Goal: Task Accomplishment & Management: Manage account settings

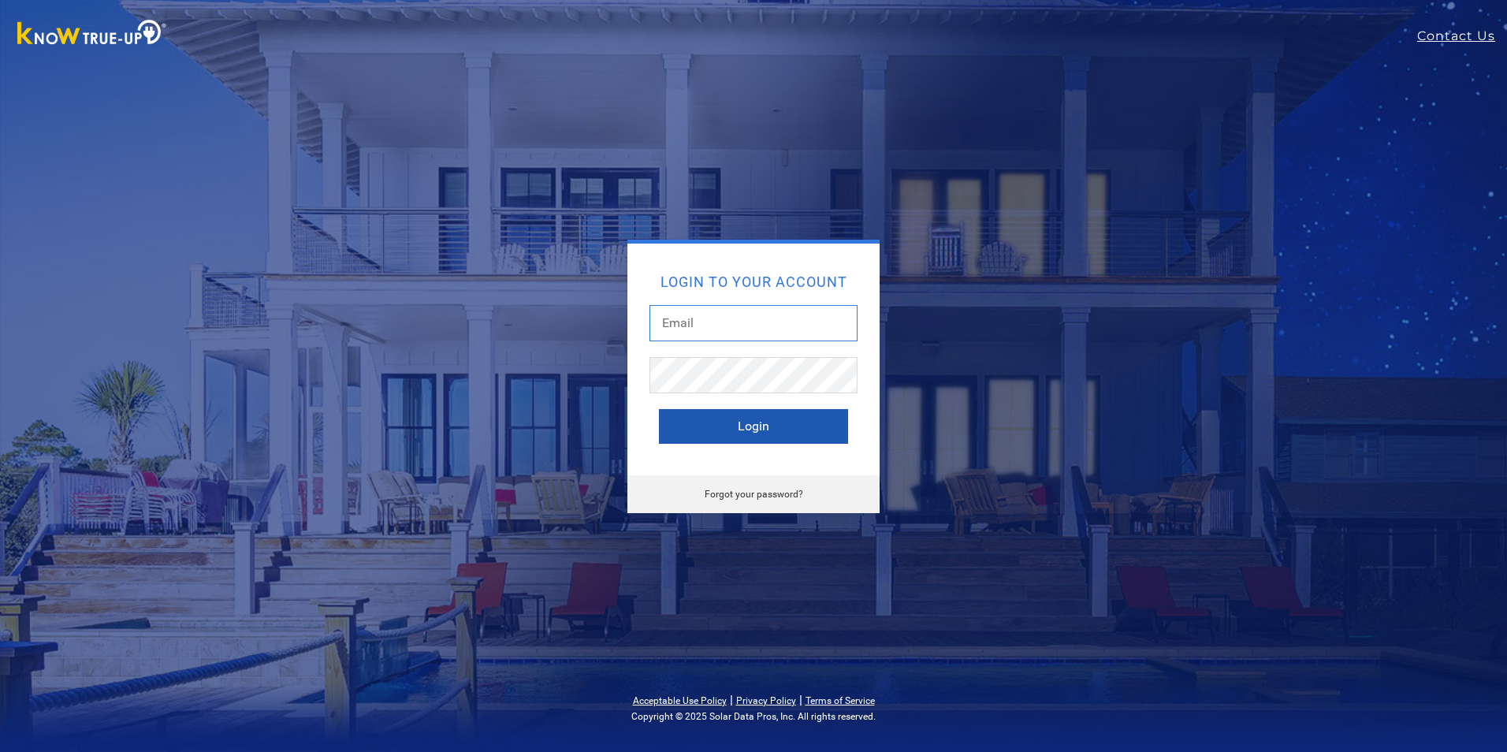
type input "[EMAIL_ADDRESS][DOMAIN_NAME]"
click at [751, 430] on button "Login" at bounding box center [753, 426] width 189 height 35
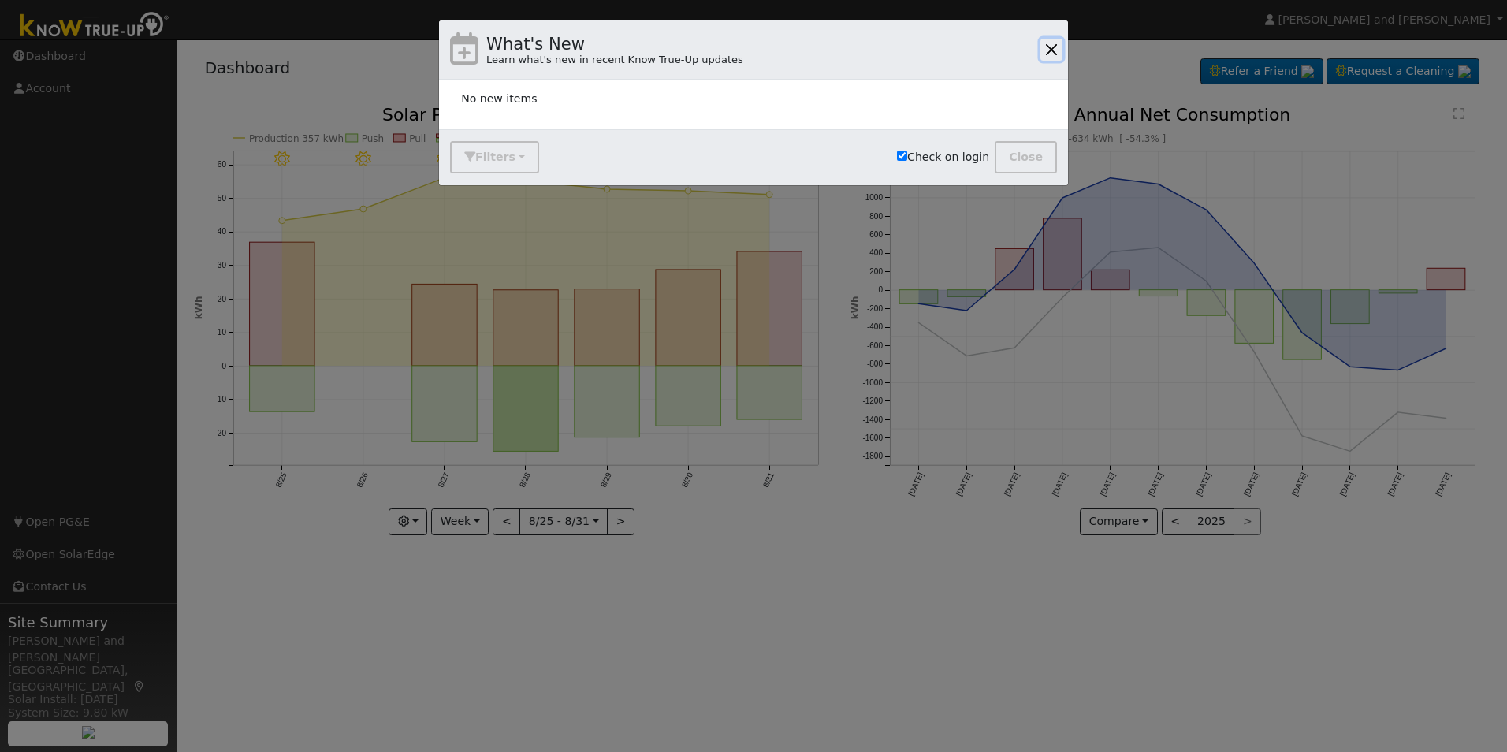
click at [1050, 49] on button "button" at bounding box center [1052, 50] width 22 height 22
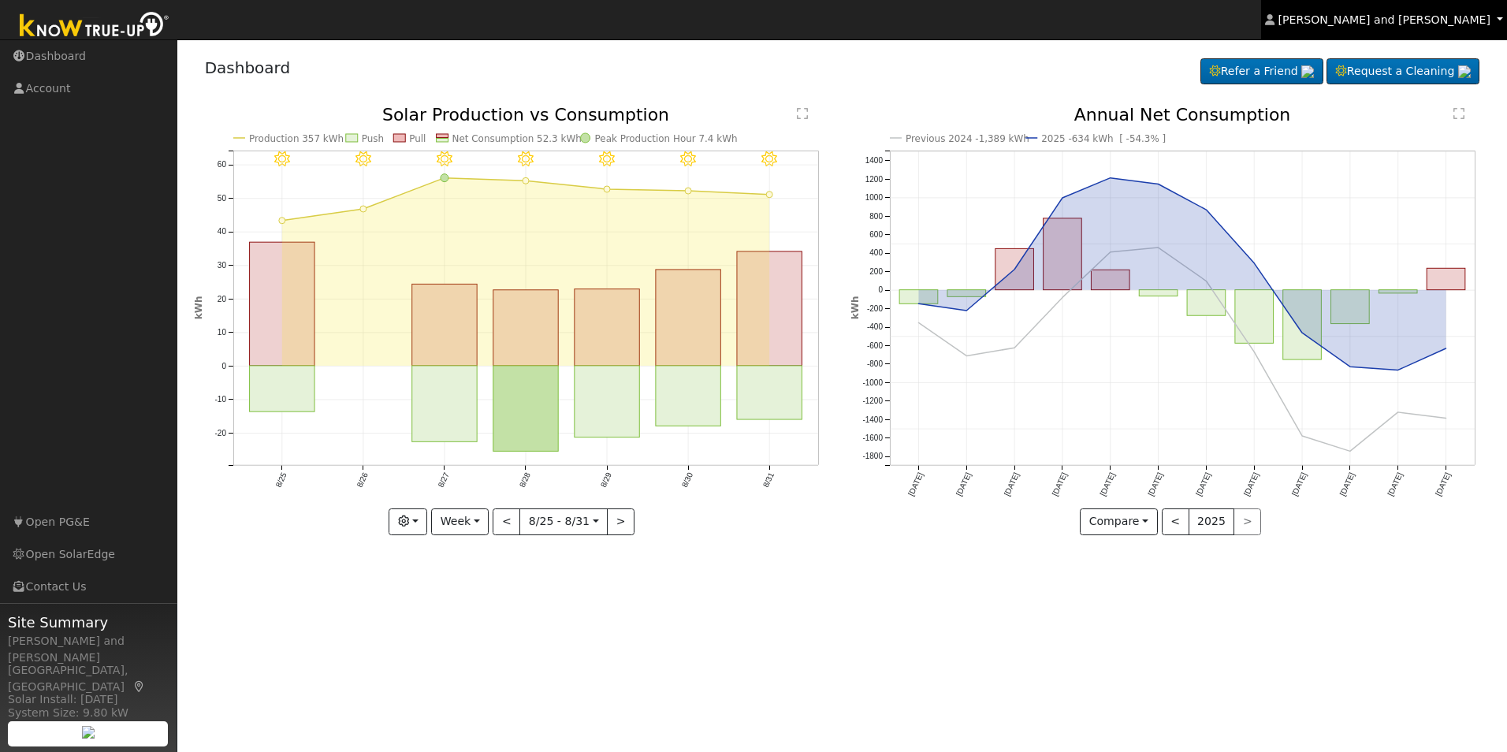
click at [1401, 20] on span "[PERSON_NAME] and [PERSON_NAME]" at bounding box center [1385, 19] width 212 height 13
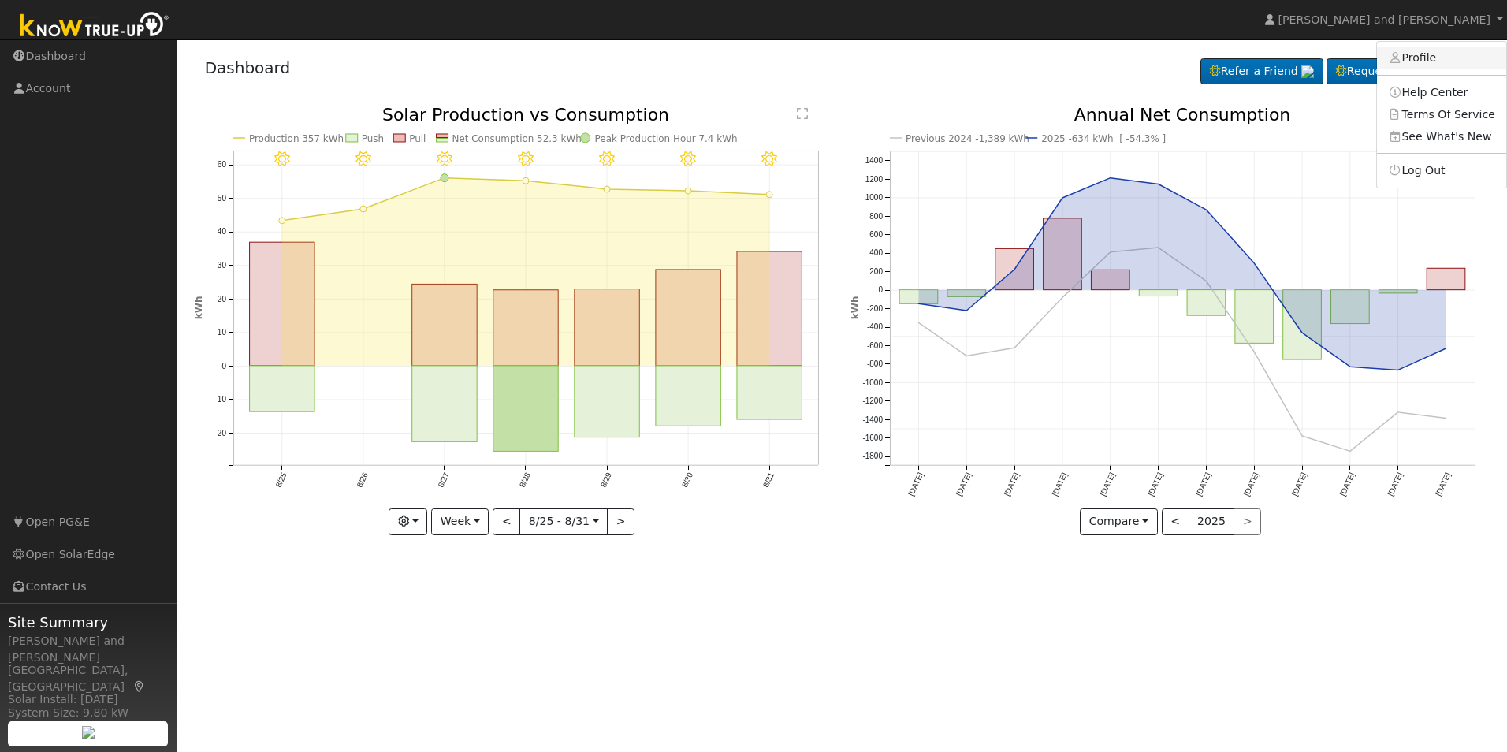
click at [1403, 61] on icon at bounding box center [1395, 57] width 14 height 11
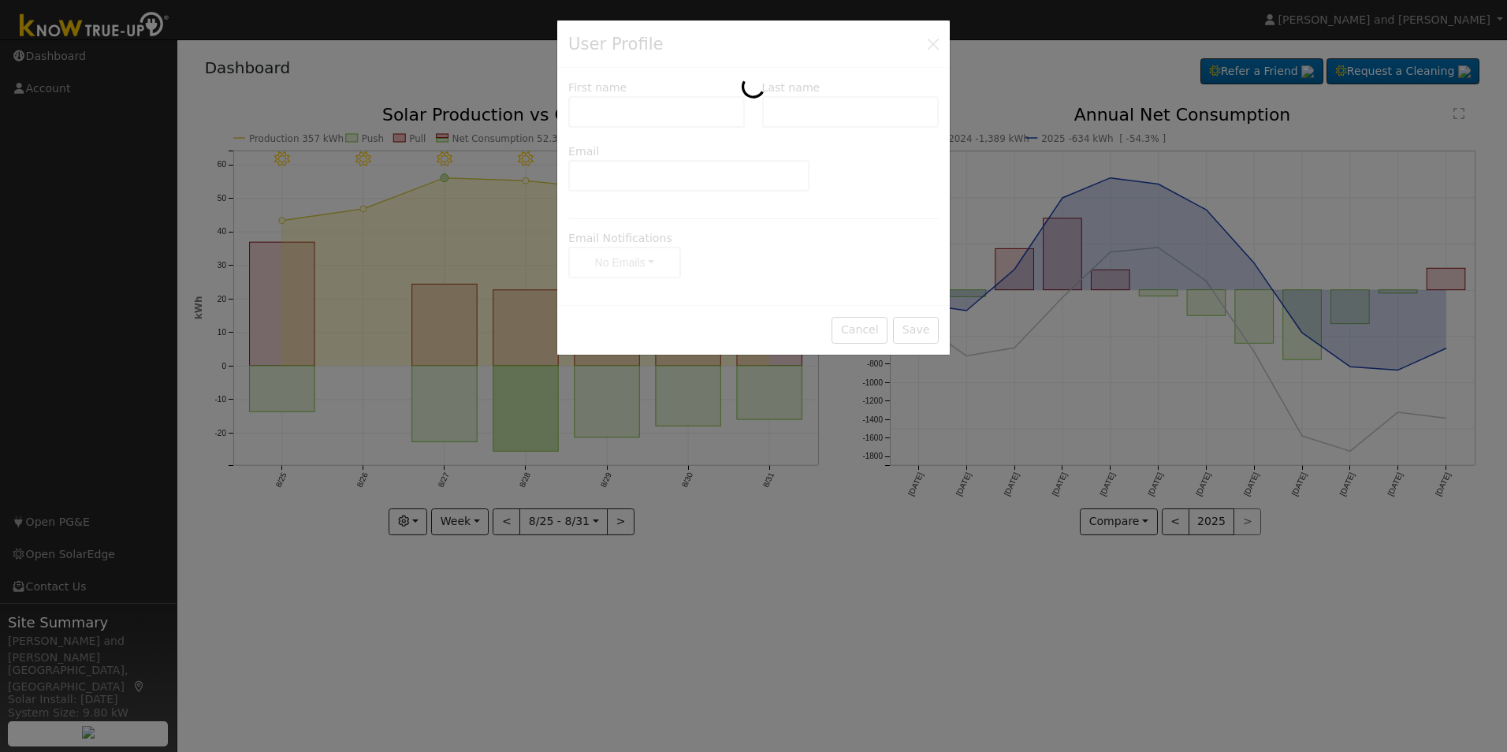
type input "Brent and Diane"
type input "Weigandt"
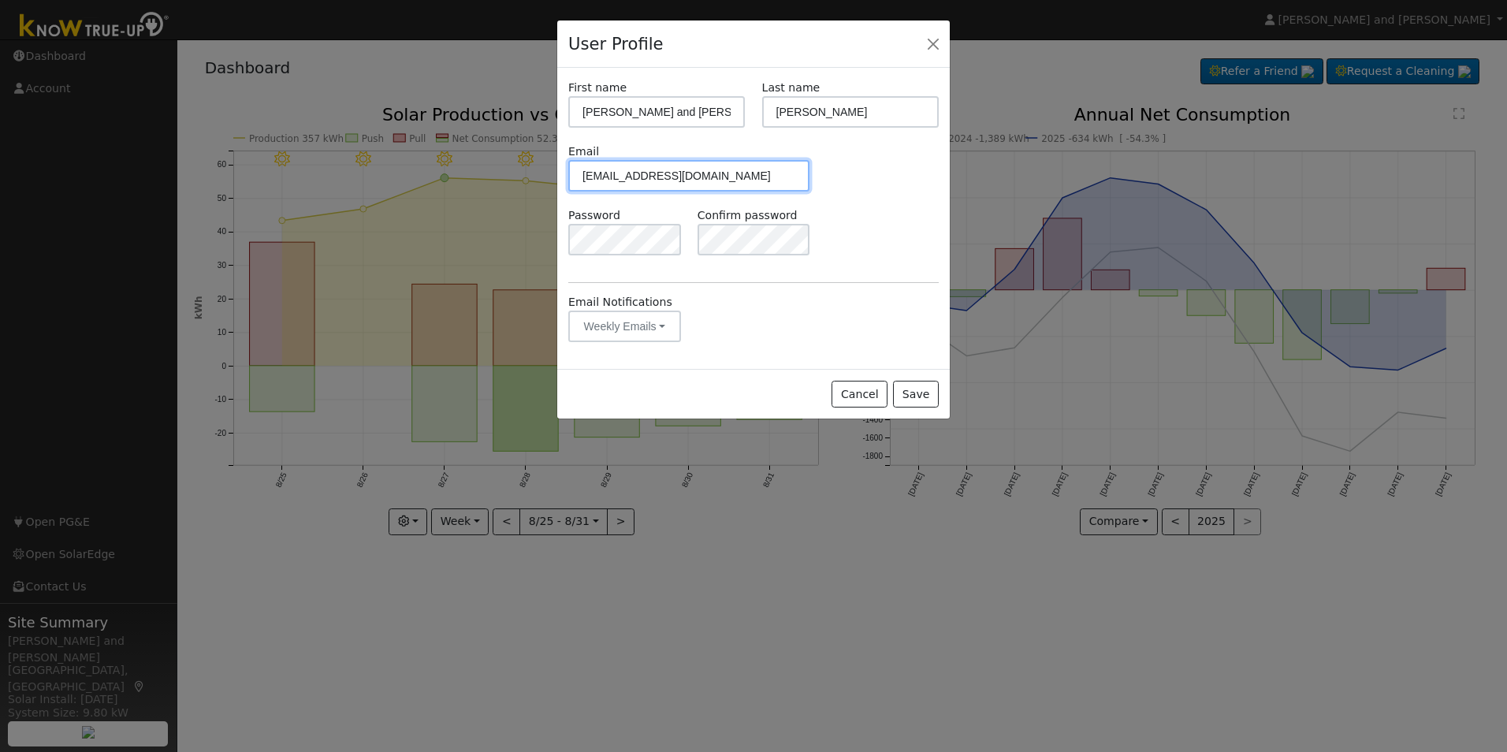
drag, startPoint x: 706, startPoint y: 175, endPoint x: 535, endPoint y: 191, distance: 172.6
click at [535, 191] on div "User Profile First name Brent and Diane Last name Weigandt Email justdiane@sbcg…" at bounding box center [753, 376] width 1507 height 752
type input "Justbanddi@gmail.com"
click at [932, 393] on button "Save" at bounding box center [916, 394] width 46 height 27
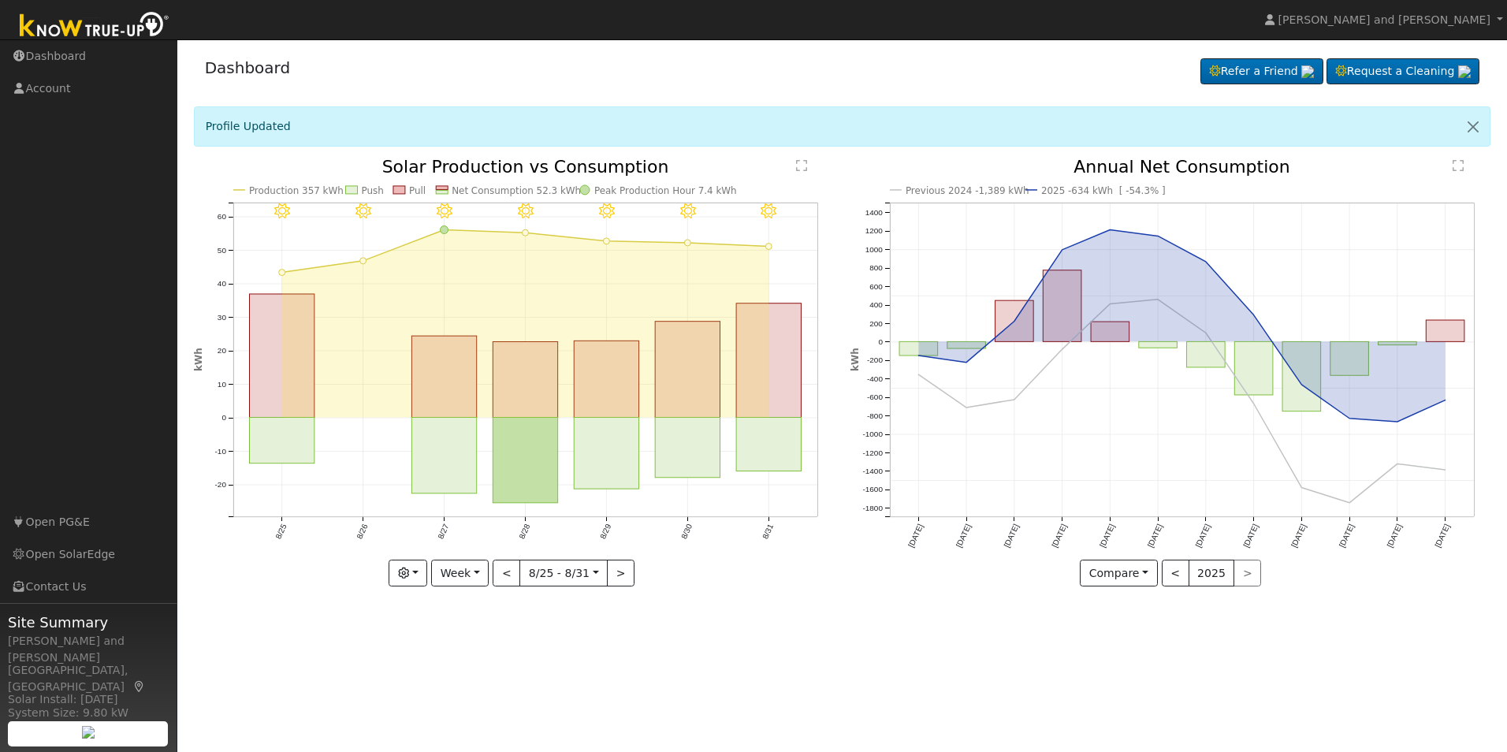
click at [924, 54] on div "Dashboard Refer a Friend Request a Cleaning Refer a Friend" at bounding box center [843, 71] width 1298 height 48
click at [1437, 24] on span "Brent and Diane Weigandt" at bounding box center [1385, 19] width 212 height 13
click at [1430, 170] on link "Log Out" at bounding box center [1441, 170] width 129 height 22
